Goal: Communication & Community: Answer question/provide support

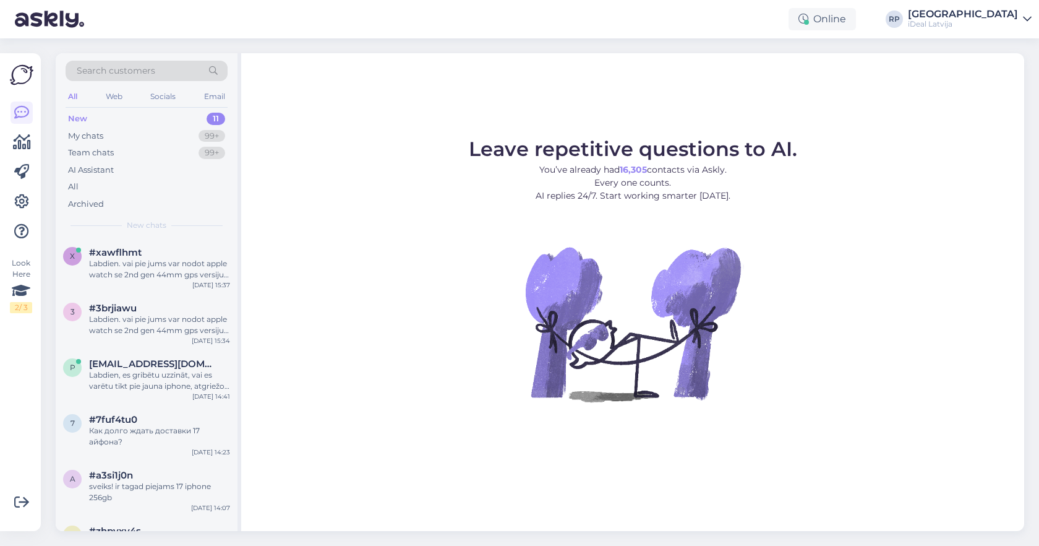
click at [985, 22] on div "iDeal Latvija" at bounding box center [963, 24] width 110 height 10
click at [949, 106] on div "Log out" at bounding box center [956, 106] width 152 height 22
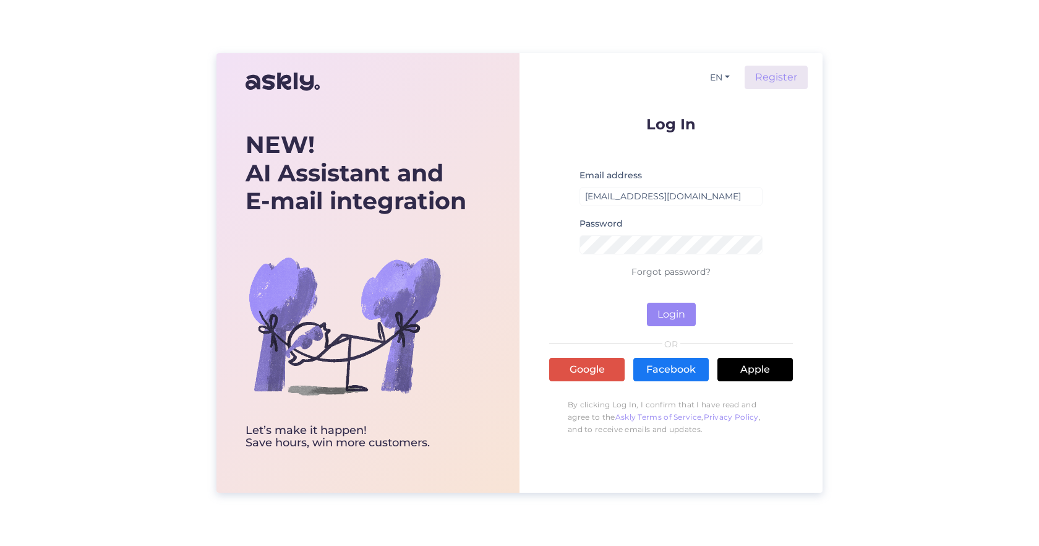
type input "[EMAIL_ADDRESS][DOMAIN_NAME]"
click at [679, 311] on button "Login" at bounding box center [671, 314] width 49 height 24
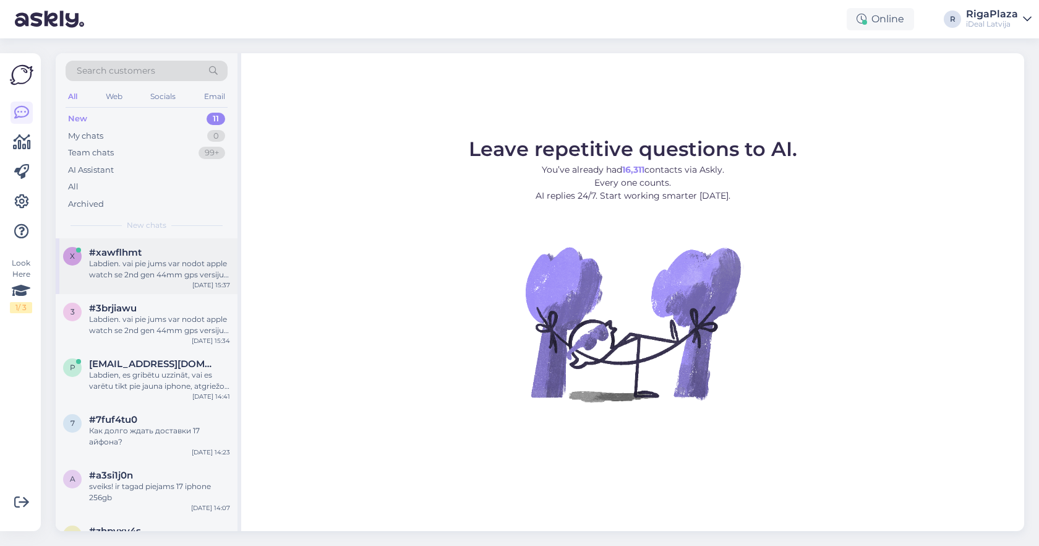
click at [206, 268] on div "Labdien. vai pie jums var nodot apple watch se 2nd gen 44mm gps versiju un ja v…" at bounding box center [159, 269] width 141 height 22
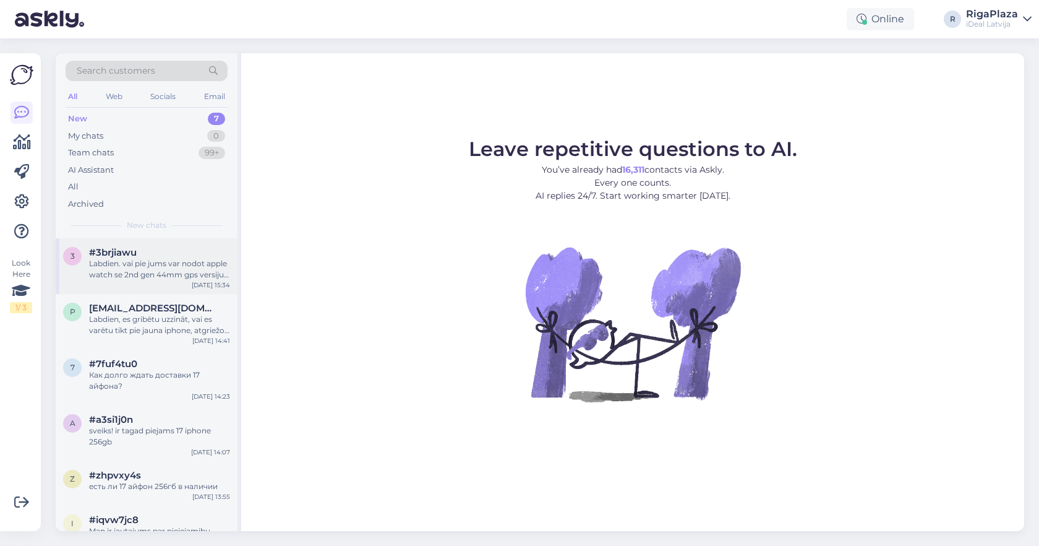
click at [181, 255] on div "#3brjiawu" at bounding box center [159, 252] width 141 height 11
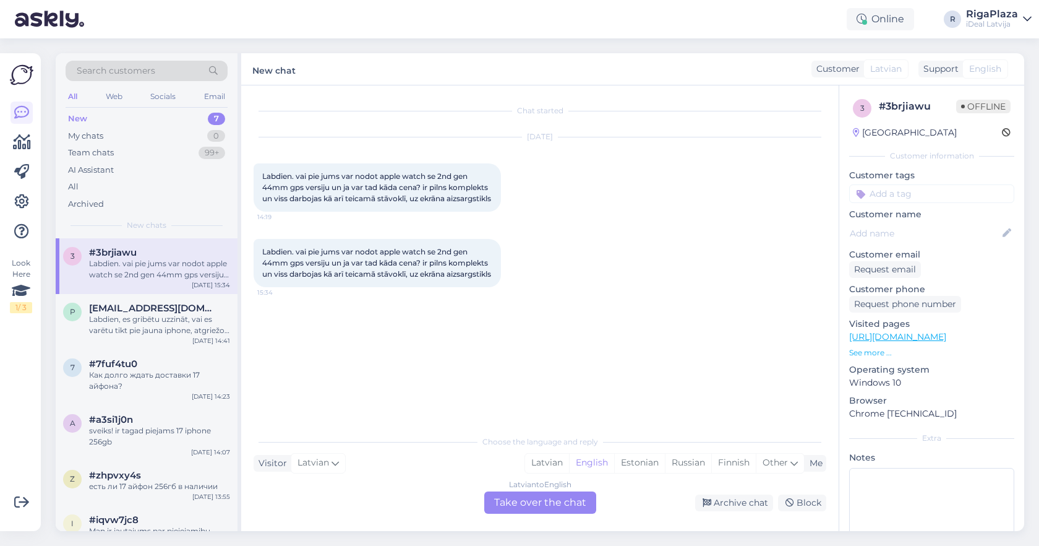
click at [148, 262] on div "Labdien. vai pie jums var nodot apple watch se 2nd gen 44mm gps versiju un ja v…" at bounding box center [159, 269] width 141 height 22
click at [549, 507] on div "Latvian to English Take over the chat" at bounding box center [540, 502] width 112 height 22
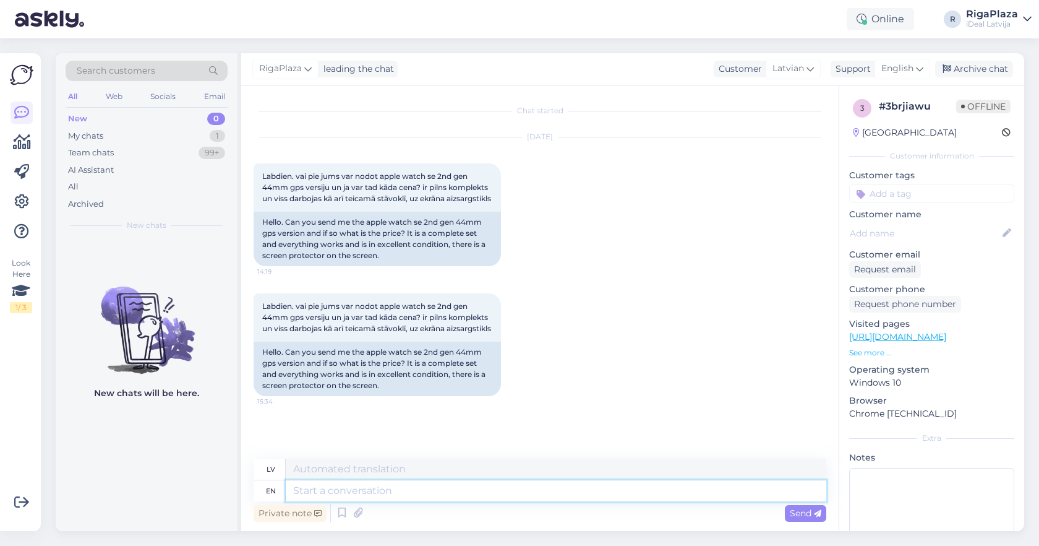
click at [477, 497] on textarea at bounding box center [556, 490] width 541 height 21
click at [422, 494] on textarea at bounding box center [556, 490] width 541 height 21
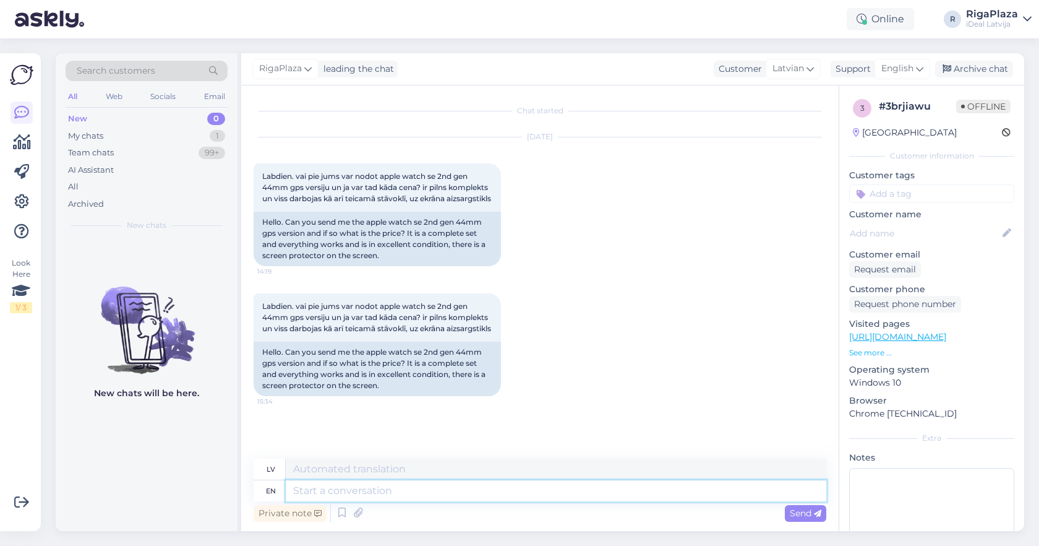
click at [408, 489] on textarea at bounding box center [556, 490] width 541 height 21
click at [431, 314] on span "Labdien. vai pie jums var nodot apple watch se 2nd gen 44mm gps versiju un ja v…" at bounding box center [376, 317] width 229 height 32
drag, startPoint x: 384, startPoint y: 317, endPoint x: 306, endPoint y: 330, distance: 79.0
click at [306, 330] on span "Labdien. vai pie jums var nodot apple watch se 2nd gen 44mm gps versiju un ja v…" at bounding box center [376, 317] width 229 height 32
copy span "apple watch se 2nd gen 44mm gps"
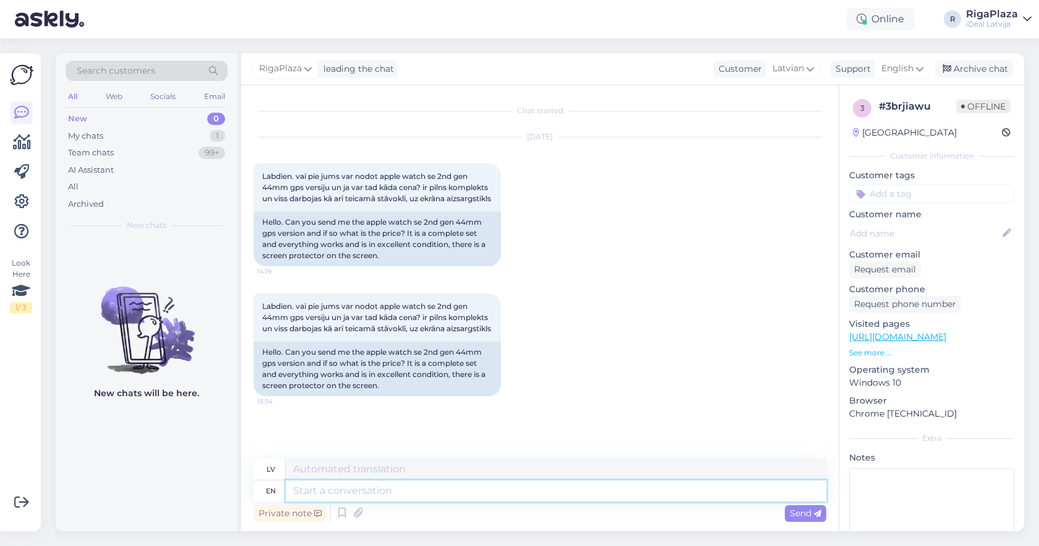
click at [348, 486] on textarea at bounding box center [556, 490] width 541 height 21
click at [909, 75] on span "English" at bounding box center [897, 69] width 32 height 14
type input "la"
click at [838, 162] on link "Latvian" at bounding box center [881, 163] width 136 height 20
click at [424, 480] on textarea at bounding box center [540, 488] width 573 height 26
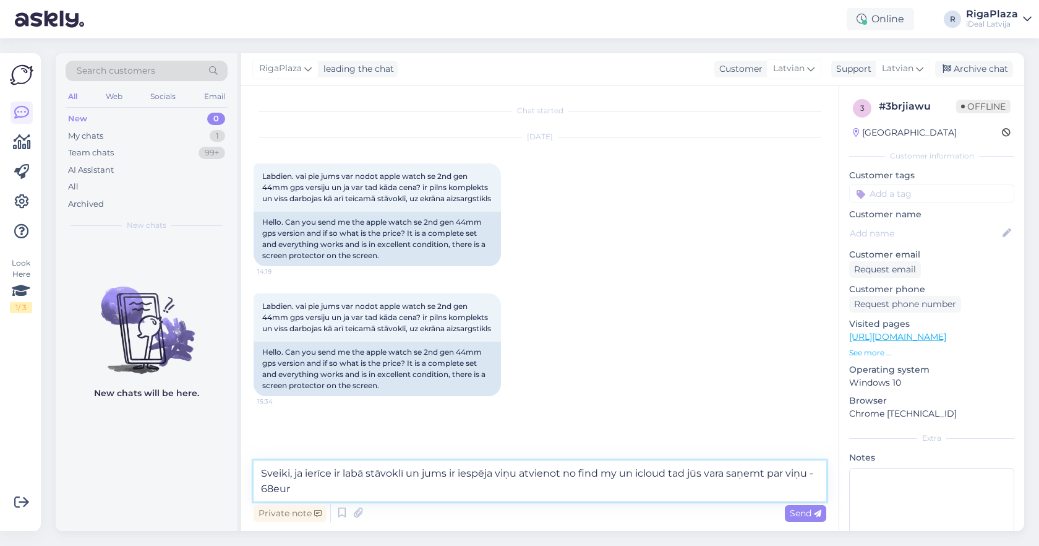
click at [669, 468] on textarea "Sveiki, ja ierīce ir labā stāvoklī un jums ir iespēja viņu atvienot no find my …" at bounding box center [540, 480] width 573 height 41
type textarea "Sveiki, ja ierīce ir labā stāvoklī un jums ir iespēja viņu atvienot no find my …"
click at [679, 492] on textarea "Sveiki, ja ierīce ir labā stāvoklī un jums ir iespēja viņu atvienot no find my …" at bounding box center [540, 480] width 573 height 41
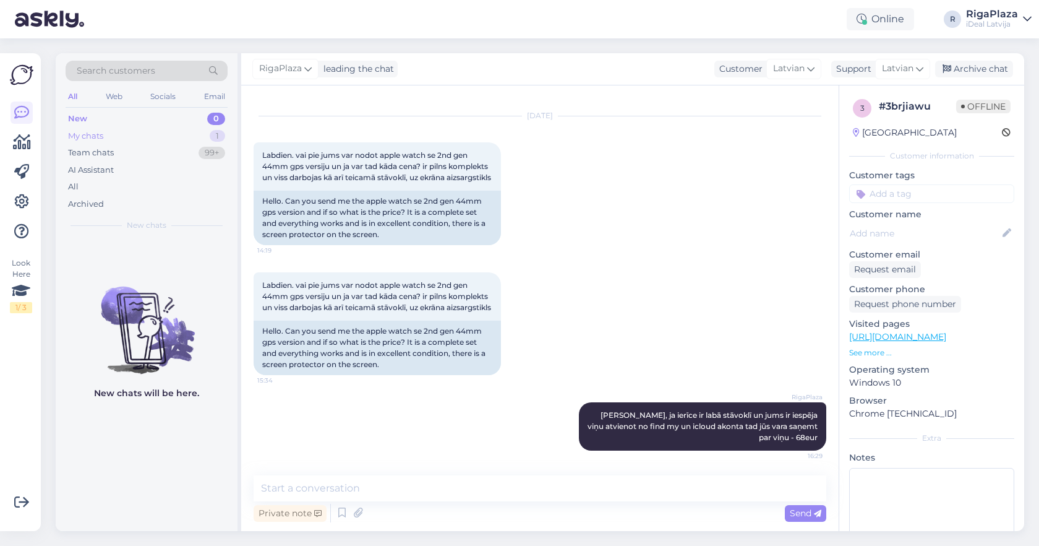
click at [165, 137] on div "My chats 1" at bounding box center [147, 135] width 162 height 17
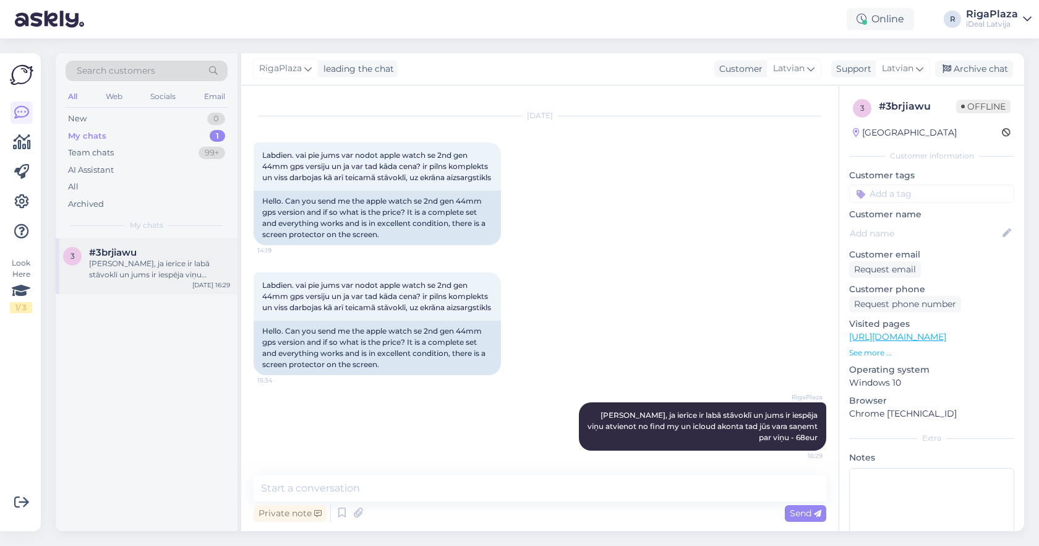
click at [149, 265] on div "Sveiki, ja ierīce ir labā stāvoklī un jums ir iespēja viņu atvienot no find my …" at bounding box center [159, 269] width 141 height 22
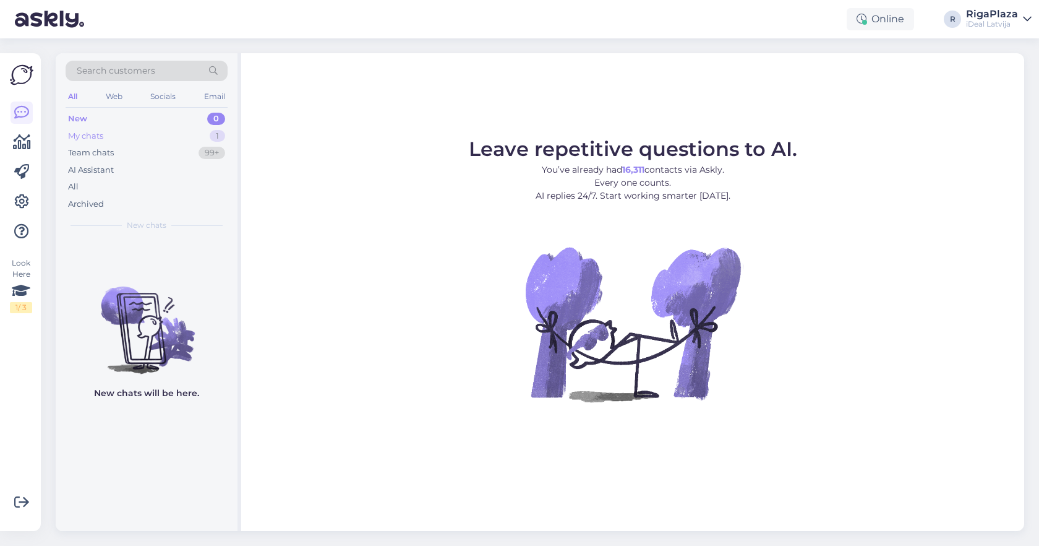
click at [120, 140] on div "My chats 1" at bounding box center [147, 135] width 162 height 17
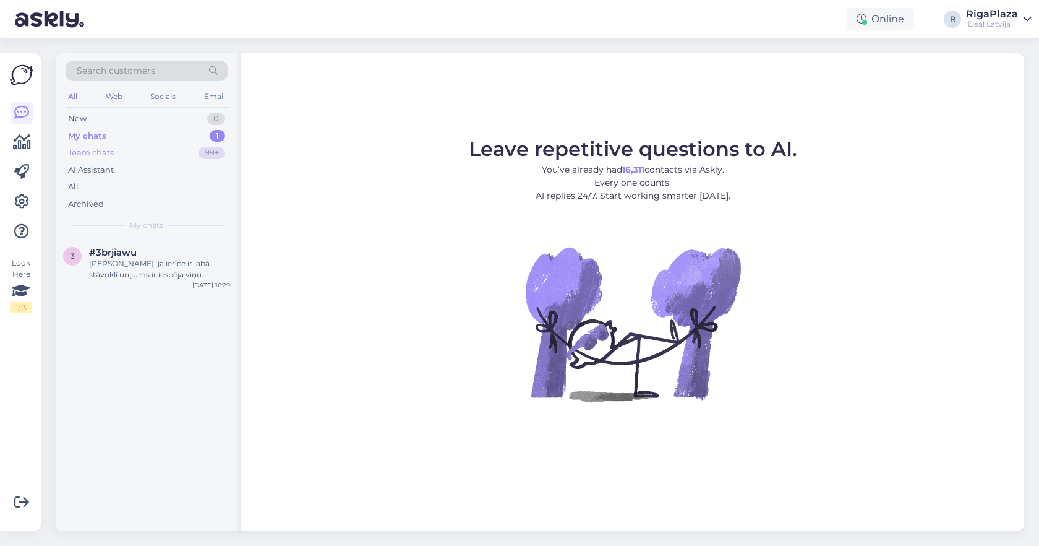
click at [134, 153] on div "Team chats 99+" at bounding box center [147, 152] width 162 height 17
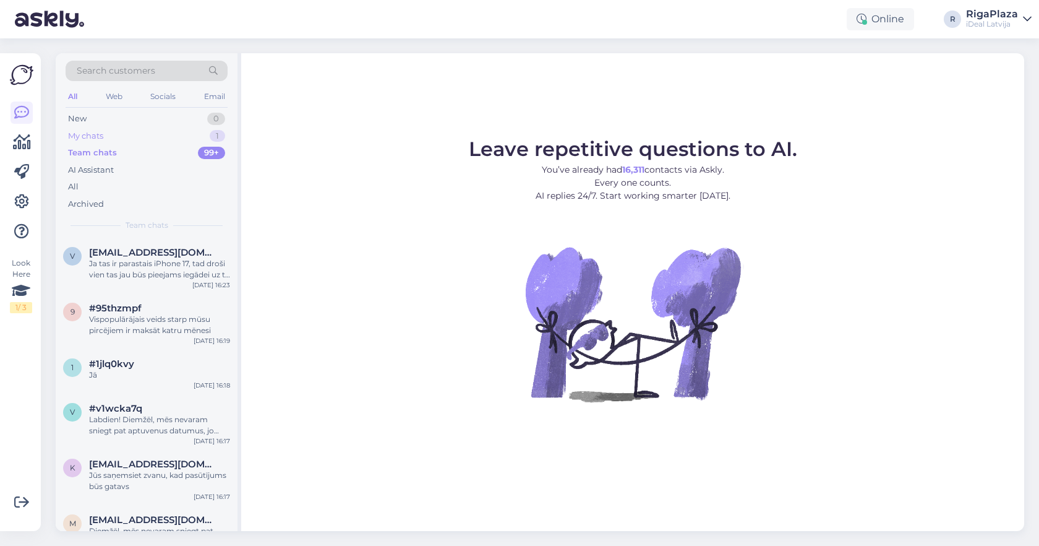
click at [105, 132] on div "My chats 1" at bounding box center [147, 135] width 162 height 17
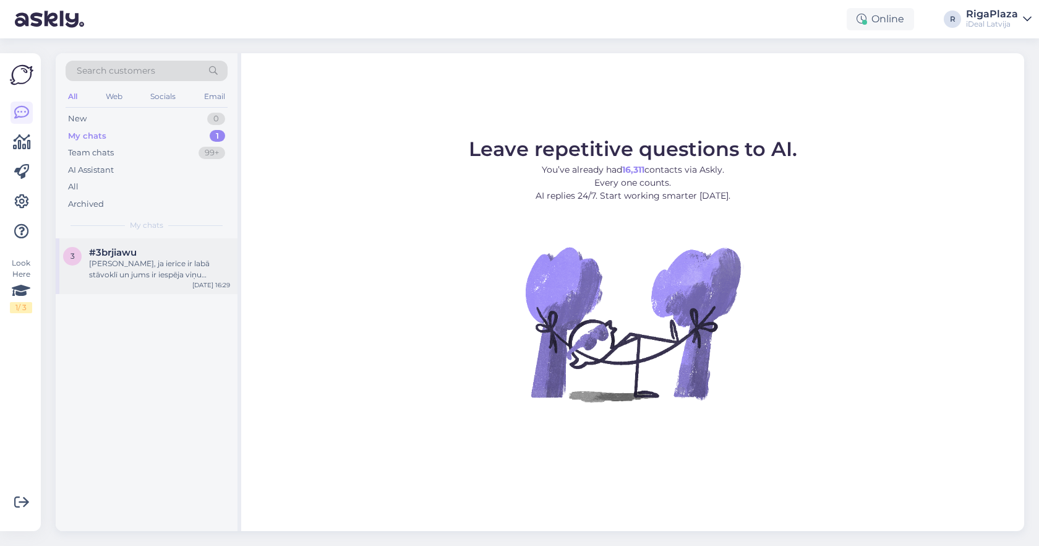
click at [147, 269] on div "[PERSON_NAME], ja ierīce ir labā stāvoklī un jums ir iespēja viņu atvienot no f…" at bounding box center [159, 269] width 141 height 22
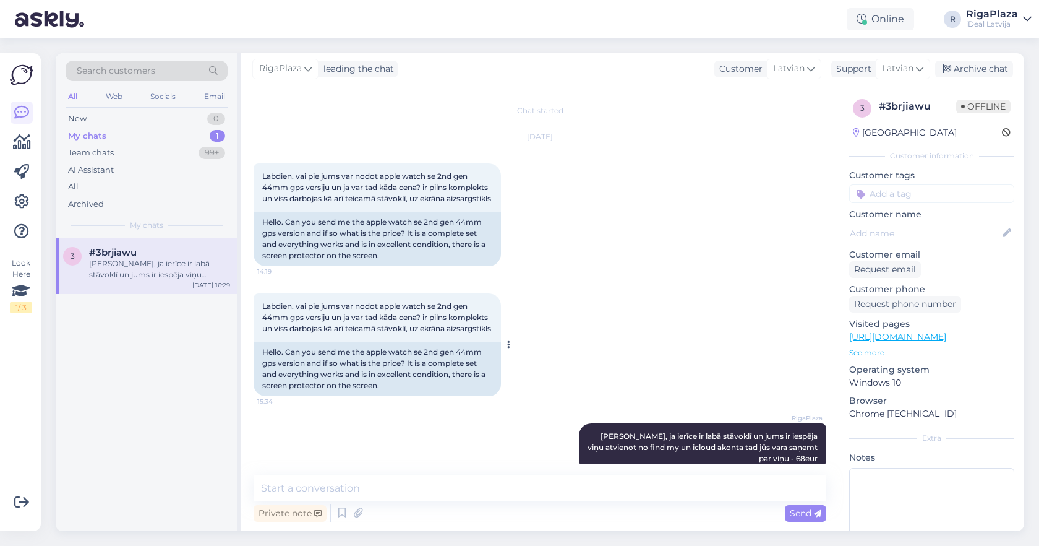
scroll to position [43, 0]
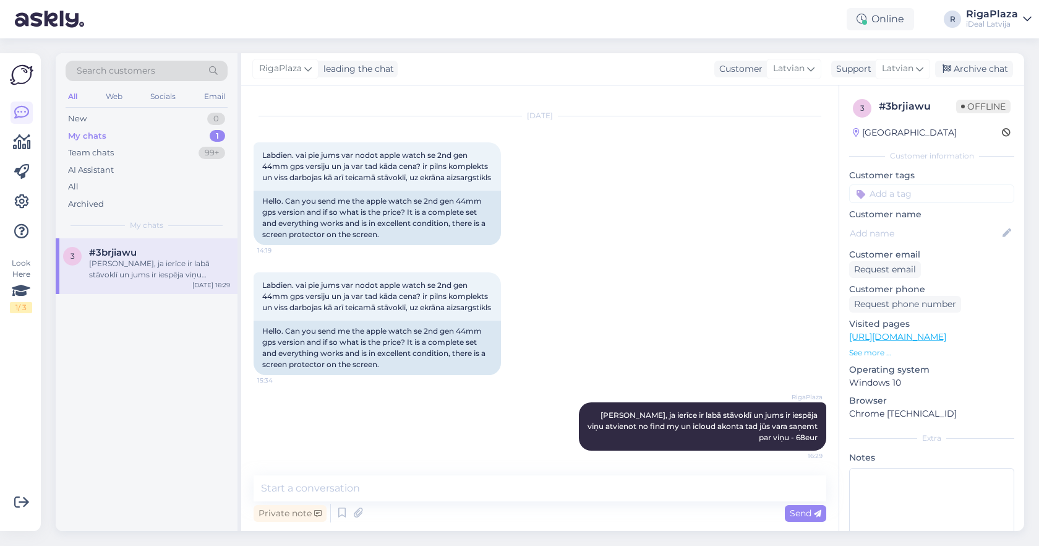
click at [98, 136] on div "My chats" at bounding box center [87, 136] width 38 height 12
click at [128, 153] on div "Team chats 99+" at bounding box center [147, 152] width 162 height 17
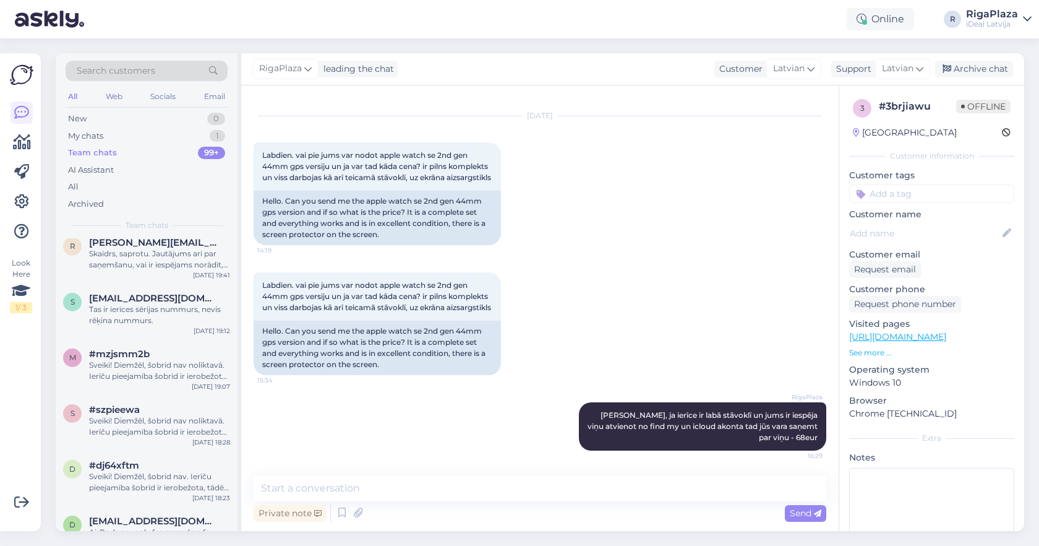
scroll to position [5917, 0]
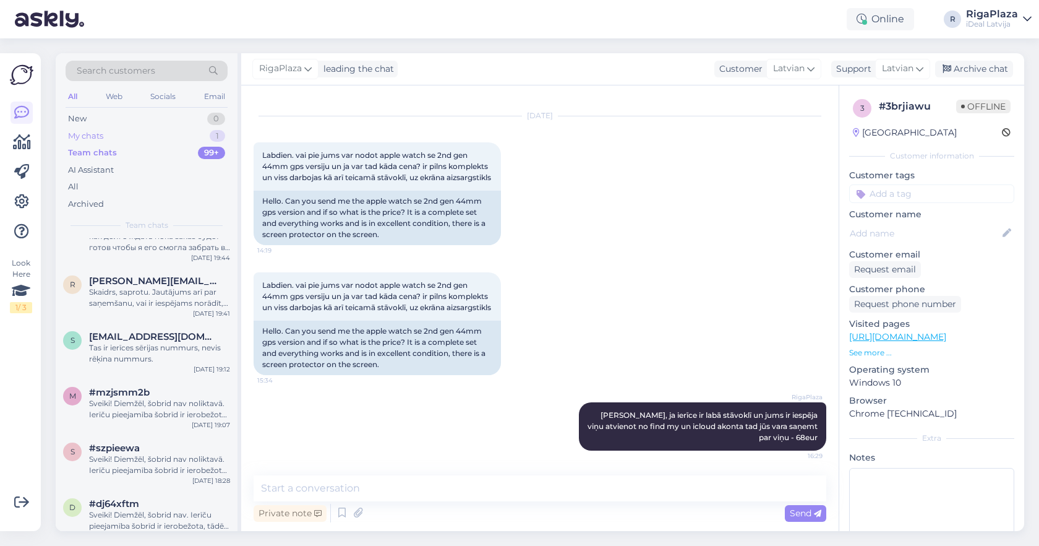
click at [83, 137] on div "My chats" at bounding box center [85, 136] width 35 height 12
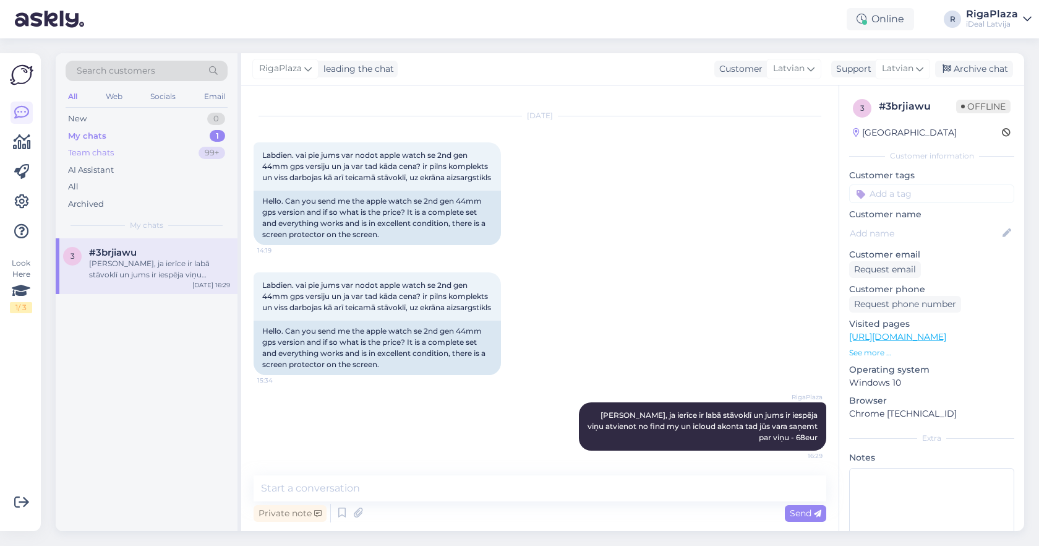
click at [132, 153] on div "Team chats 99+" at bounding box center [147, 152] width 162 height 17
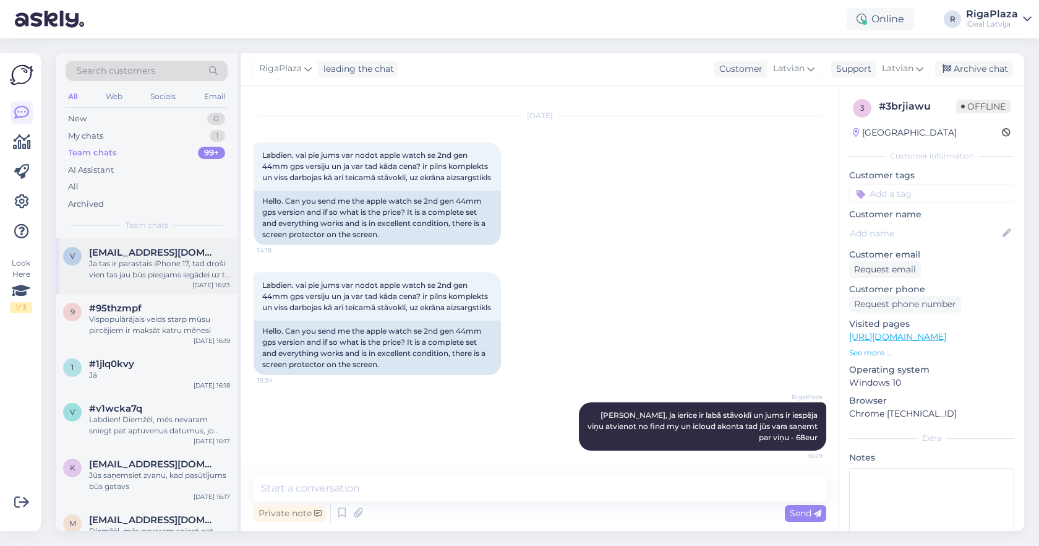
click at [150, 258] on div "Ja tas ir parastais iPhone 17, tad droši vien tas jau būs pieejams iegādei uz t…" at bounding box center [159, 269] width 141 height 22
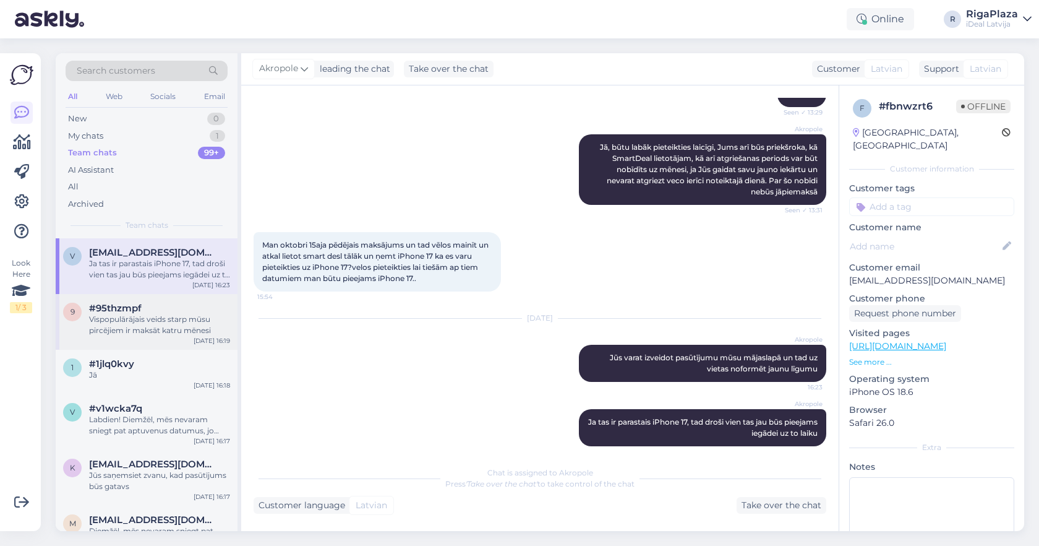
click at [170, 317] on div "Vispopulārājais veids starp mūsu pircējiem ir maksāt katru mēnesi" at bounding box center [159, 325] width 141 height 22
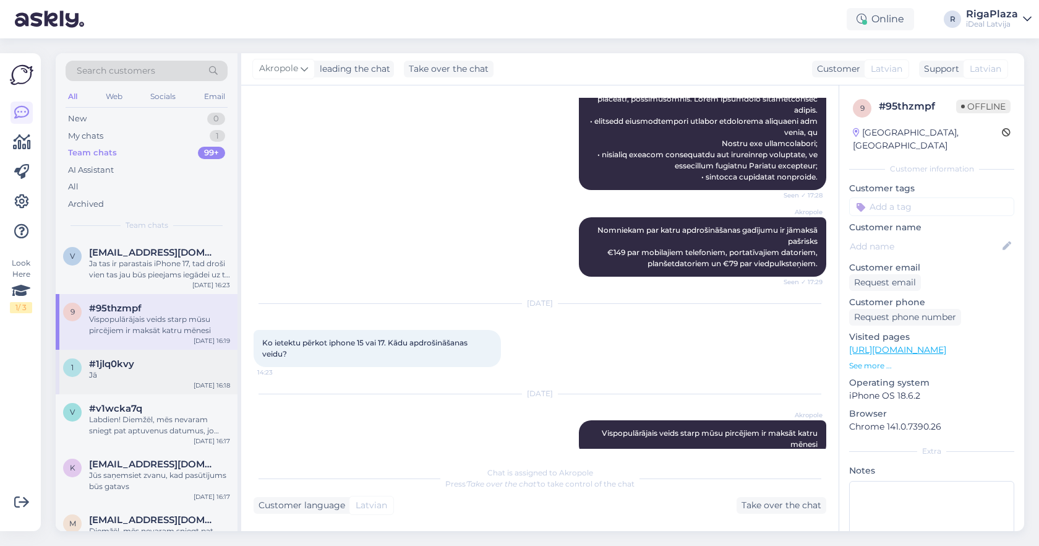
click at [172, 367] on div "#1jlq0kvy" at bounding box center [159, 363] width 141 height 11
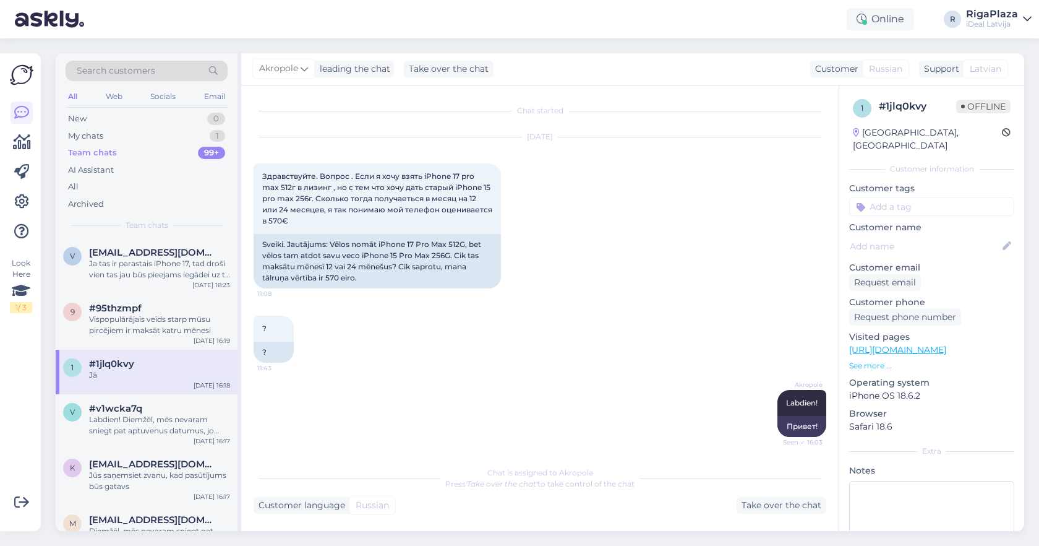
scroll to position [804, 0]
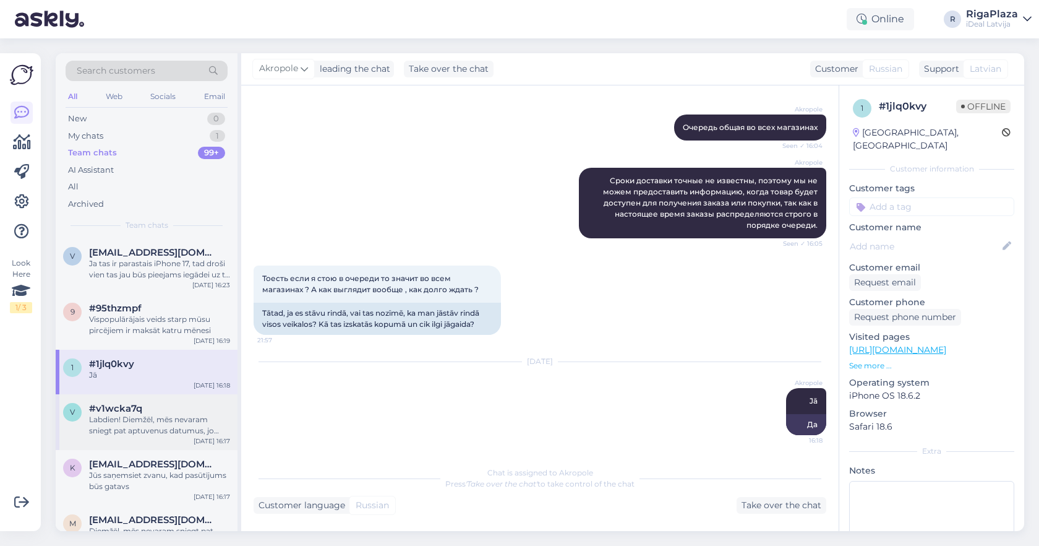
click at [165, 422] on div "Labdien! Diemžēl, mēs nevaram sniegt pat aptuvenus datumus, jo piegādes nāk nes…" at bounding box center [159, 425] width 141 height 22
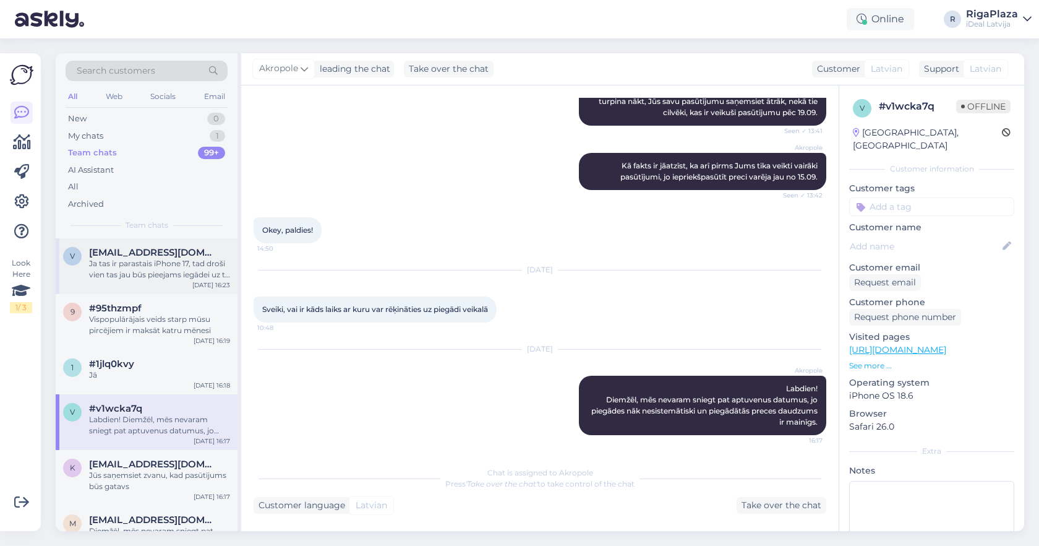
click at [94, 253] on span "[EMAIL_ADDRESS][DOMAIN_NAME]" at bounding box center [153, 252] width 129 height 11
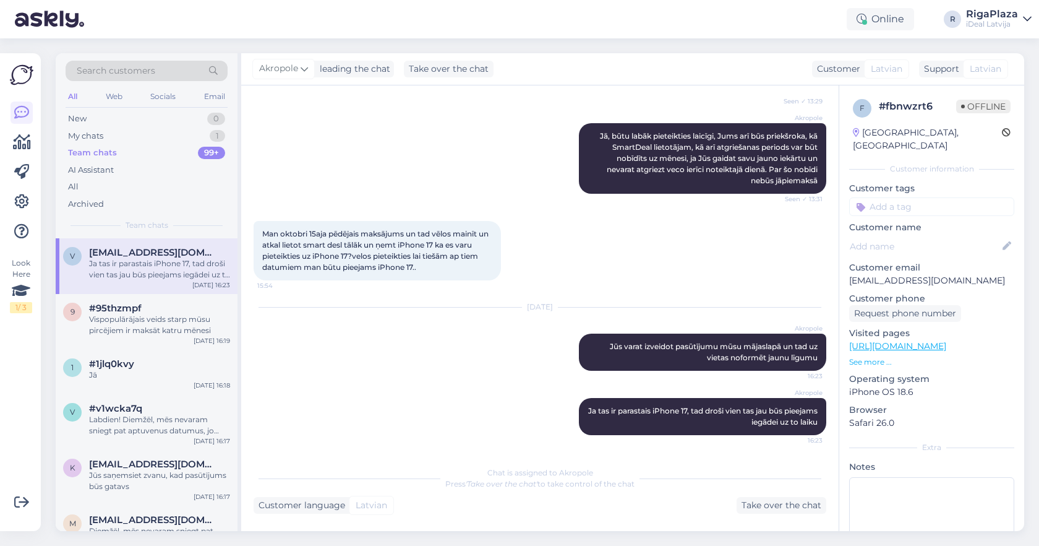
scroll to position [180, 0]
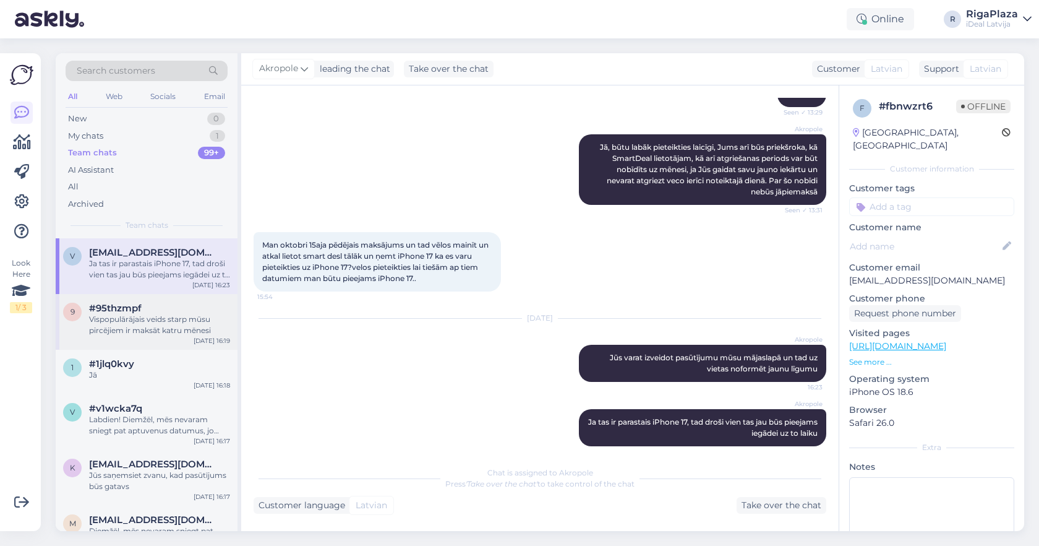
click at [138, 318] on div "Vispopulārājais veids starp mūsu pircējiem ir maksāt katru mēnesi" at bounding box center [159, 325] width 141 height 22
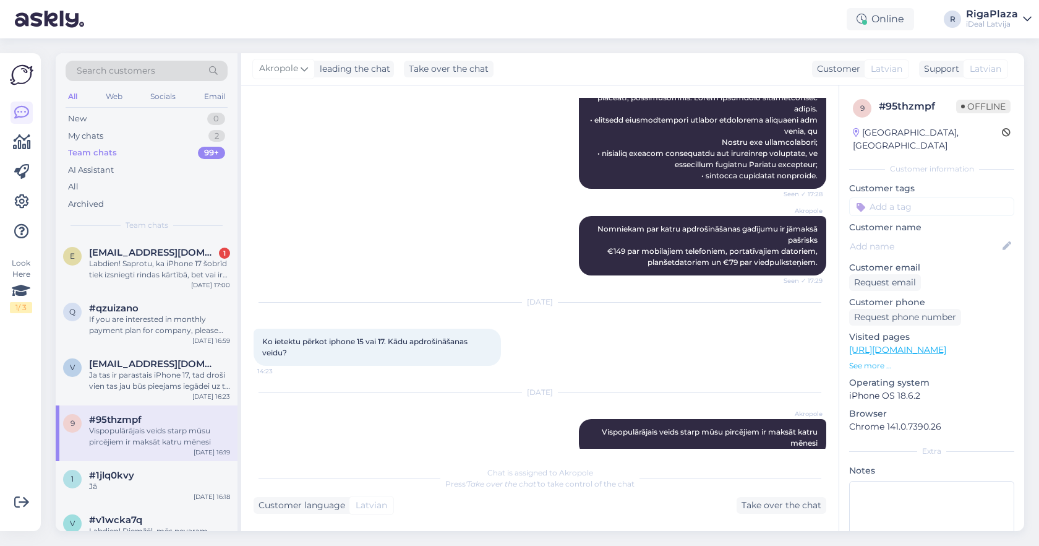
scroll to position [980, 0]
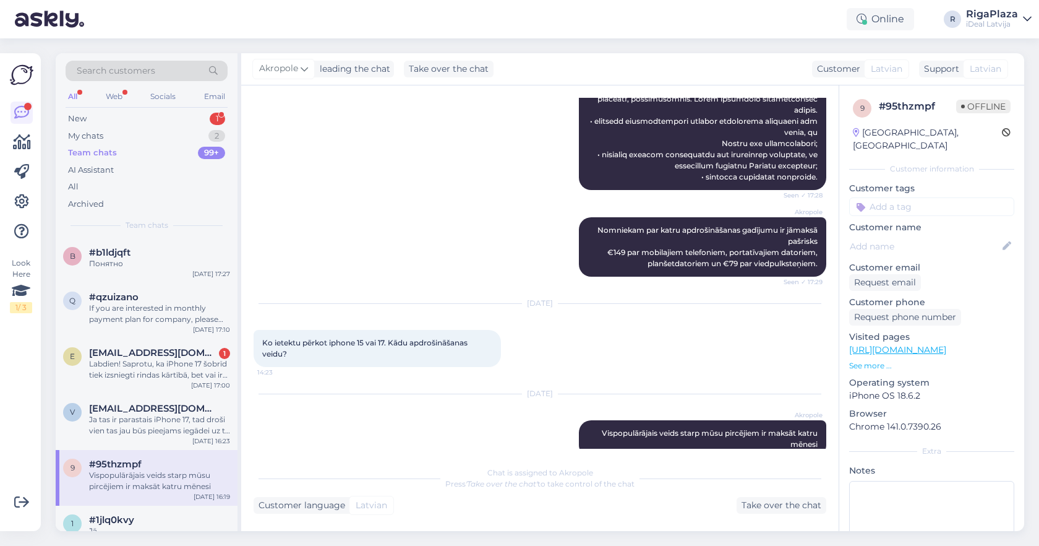
click at [462, 231] on div "Akropole Nomniekam par katru apdrošināšanas gadījumu ir jāmaksā pašrisks €149 p…" at bounding box center [540, 247] width 573 height 87
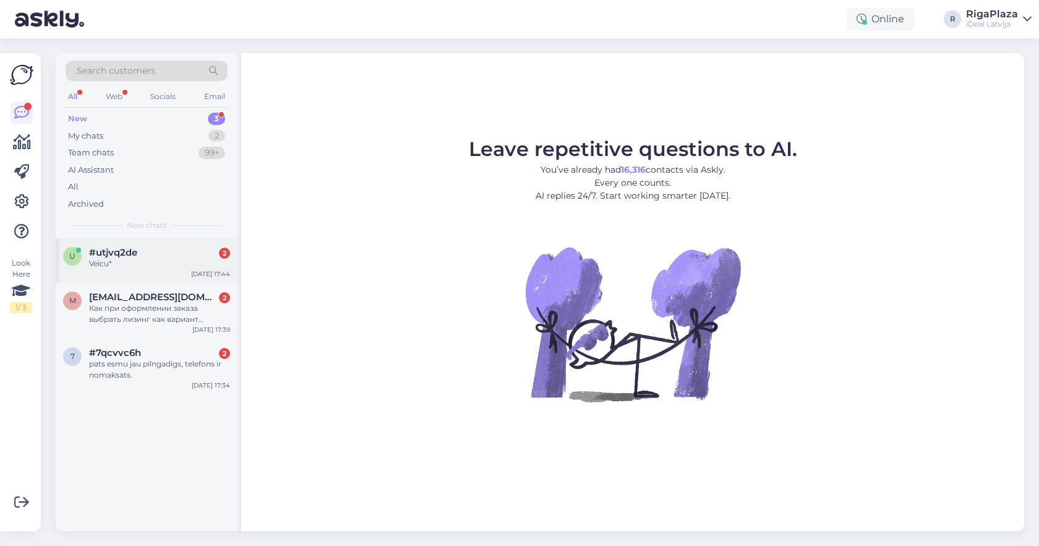
click at [141, 272] on div "u #utjvq2de 2 Veicu* Sep 26 17:44" at bounding box center [147, 260] width 182 height 45
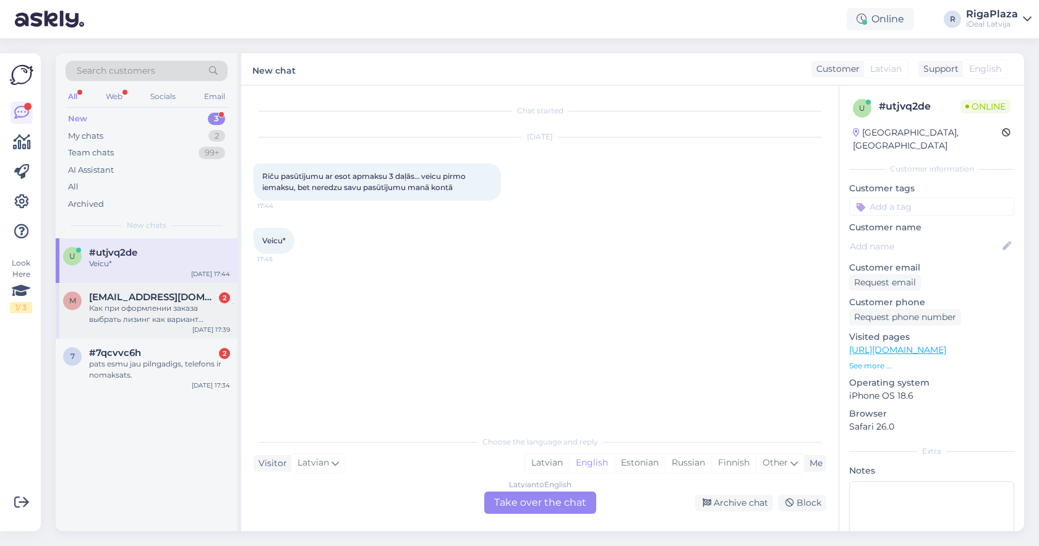
click at [137, 299] on span "margosha08@inbox.lv" at bounding box center [153, 296] width 129 height 11
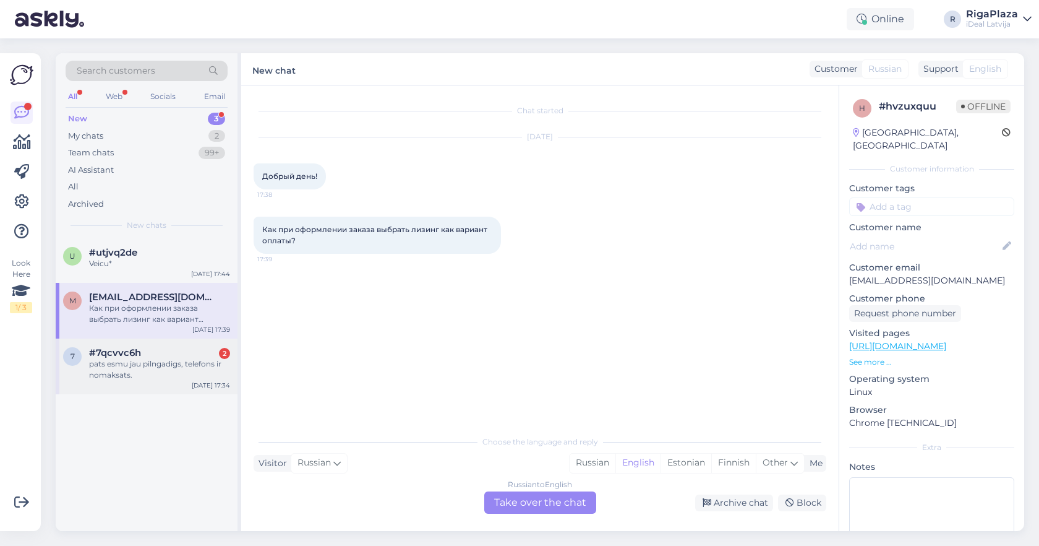
click at [165, 347] on div "#7qcvvc6h 2" at bounding box center [159, 352] width 141 height 11
